Goal: Use online tool/utility: Use online tool/utility

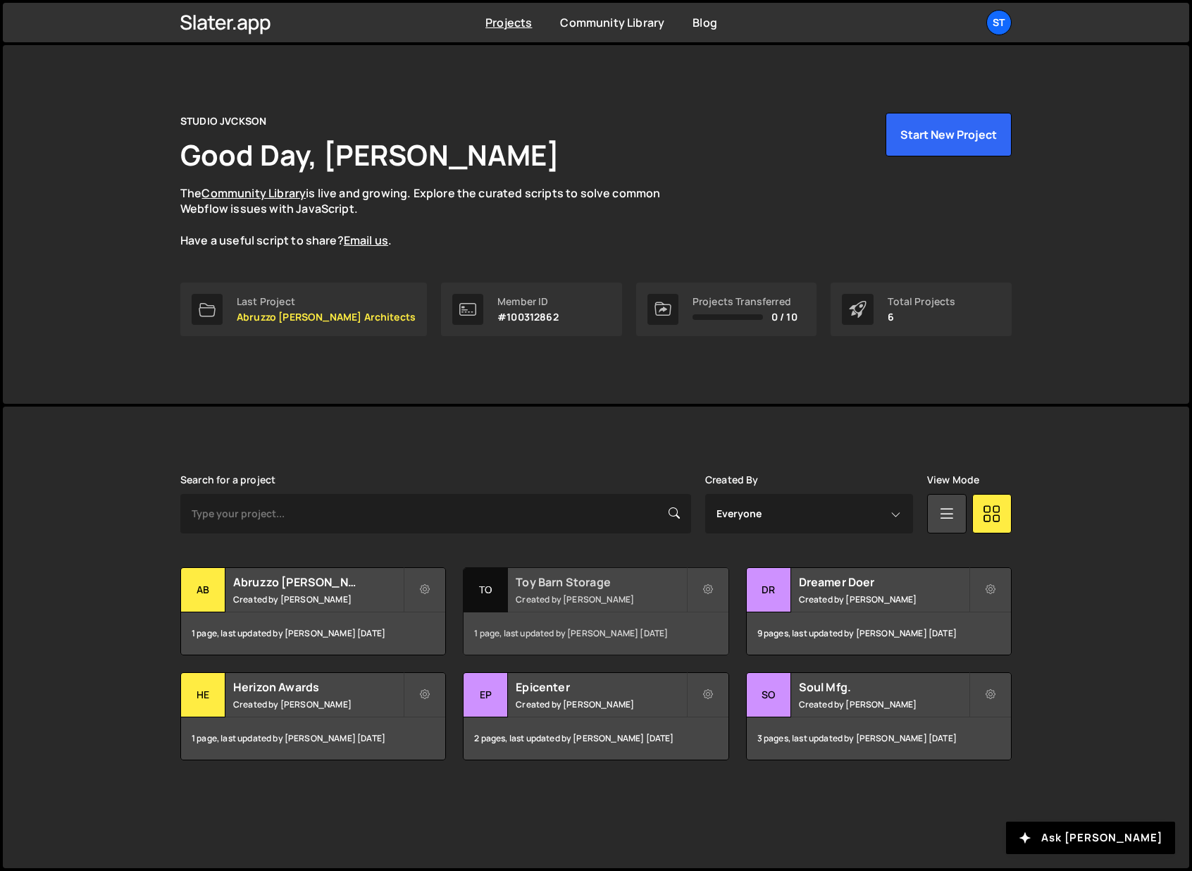
click at [579, 574] on h2 "Toy Barn Storage" at bounding box center [601, 582] width 170 height 16
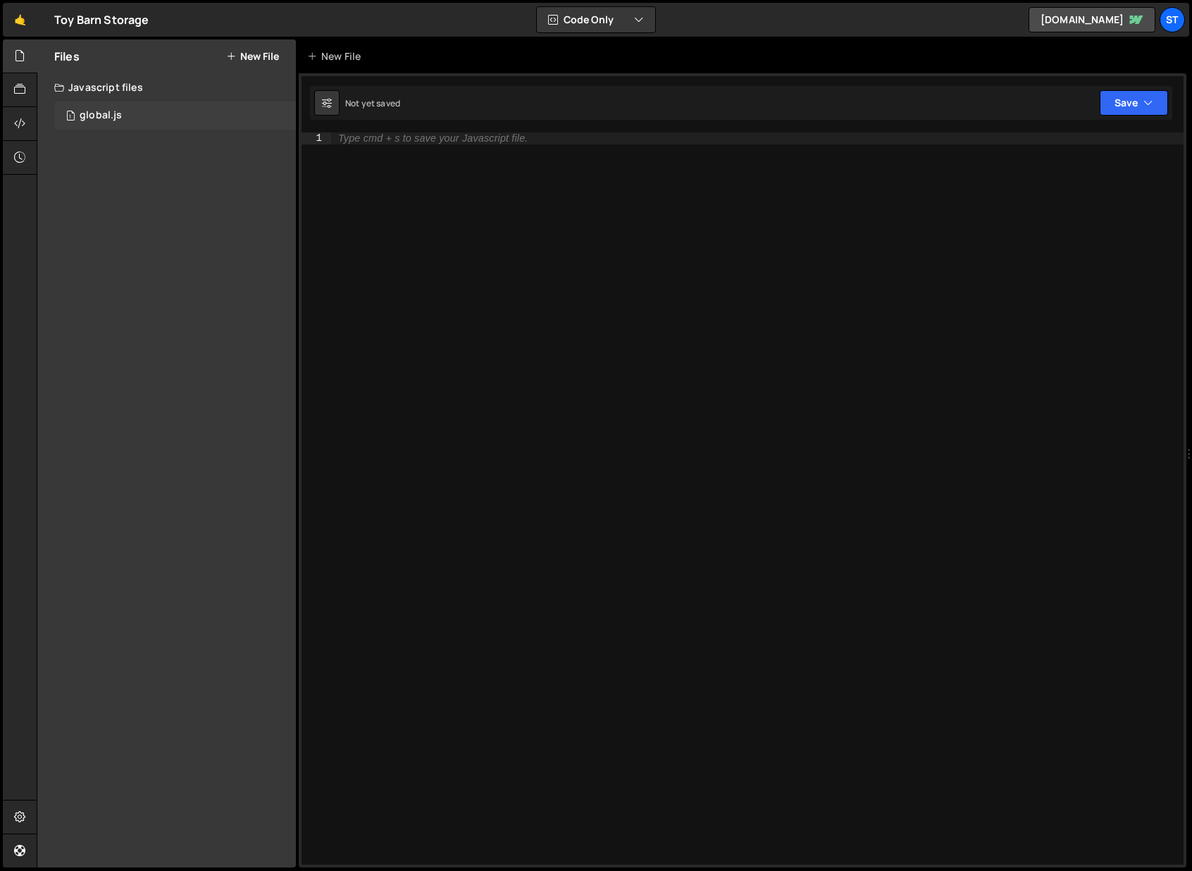
click at [145, 126] on div "1 global.js 0" at bounding box center [175, 115] width 242 height 28
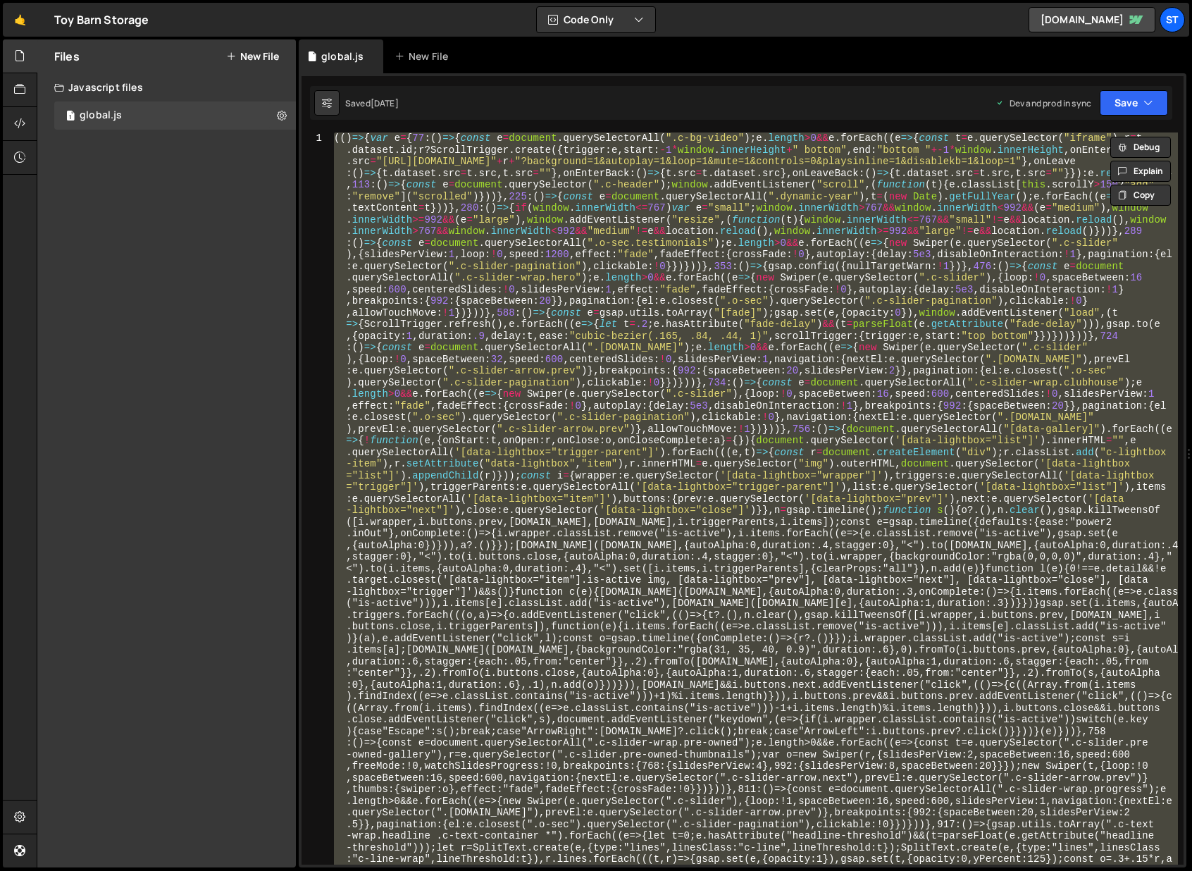
paste textarea
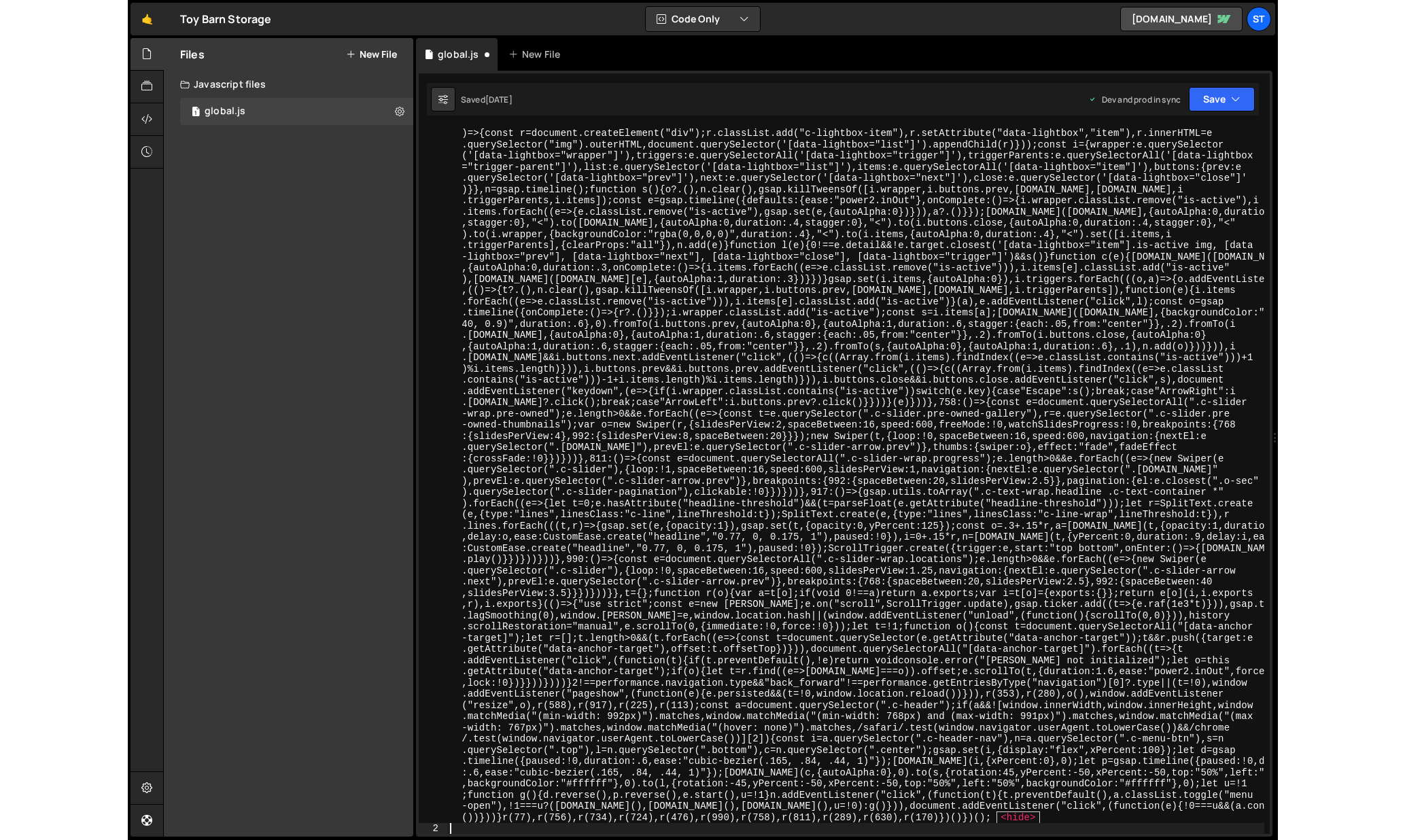
scroll to position [359, 0]
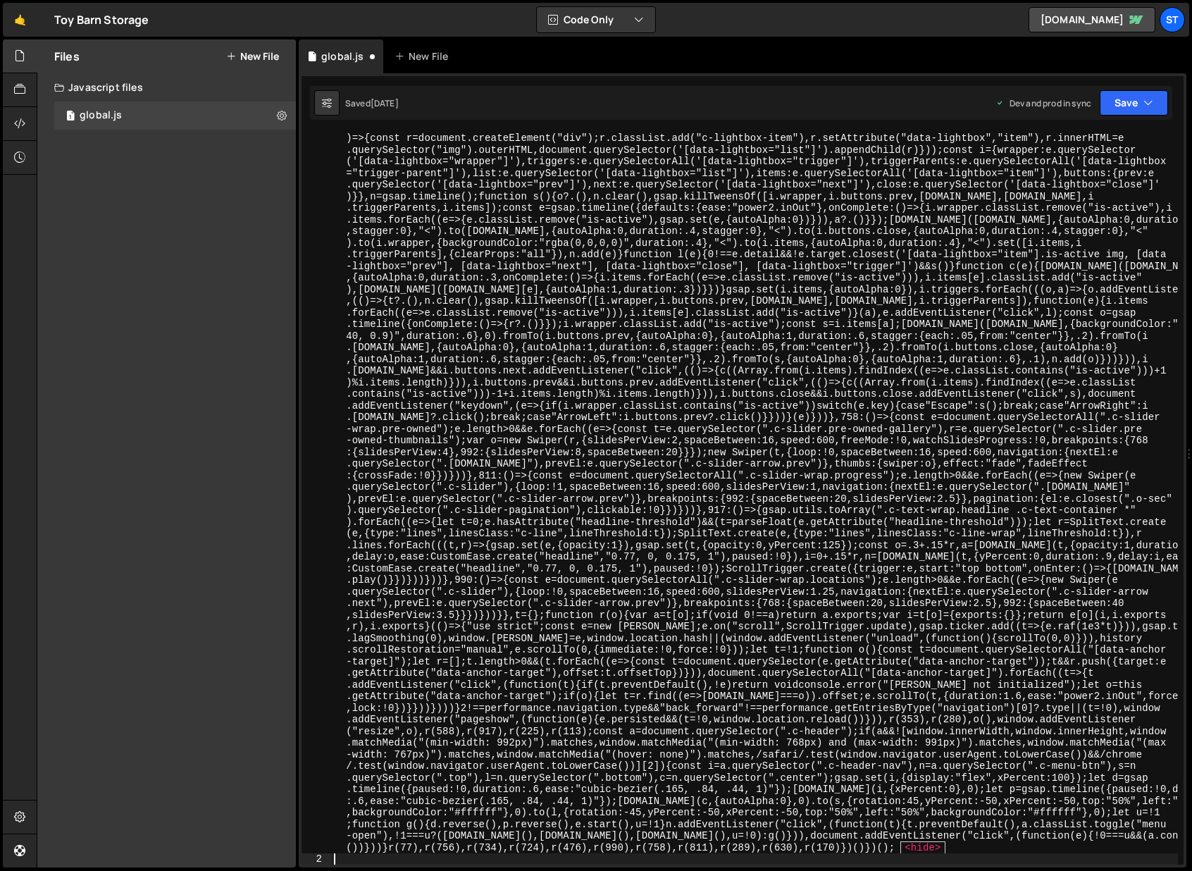
type textarea "var e = {"
